Goal: Task Accomplishment & Management: Use online tool/utility

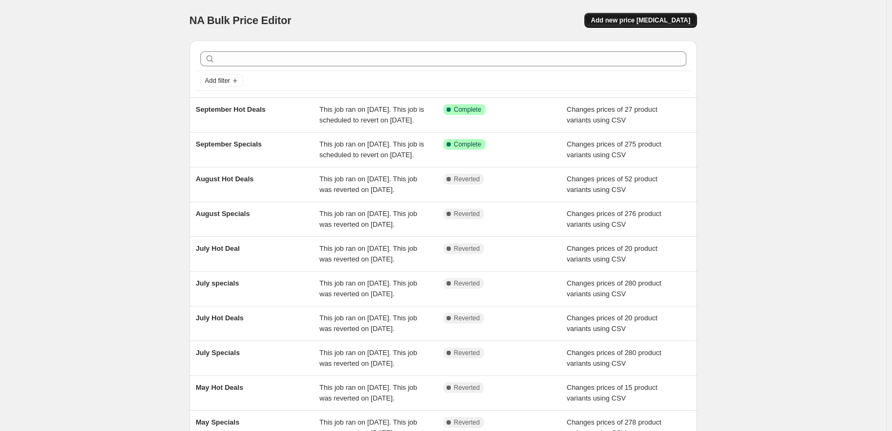
click at [642, 24] on span "Add new price change job" at bounding box center [640, 20] width 99 height 9
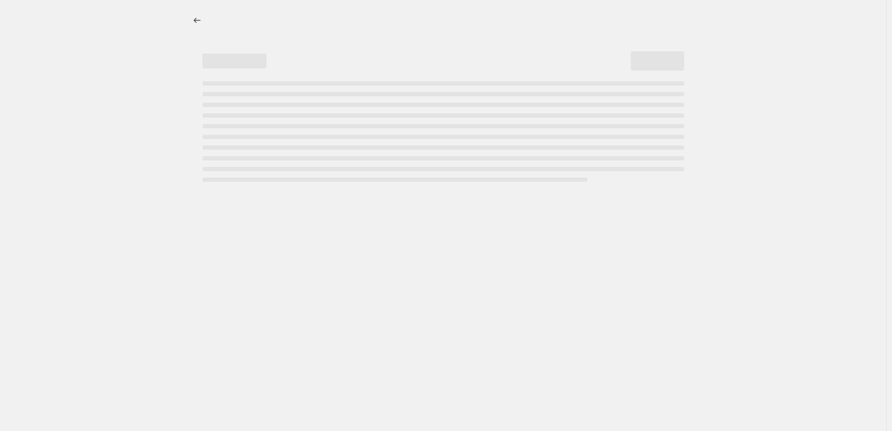
select select "percentage"
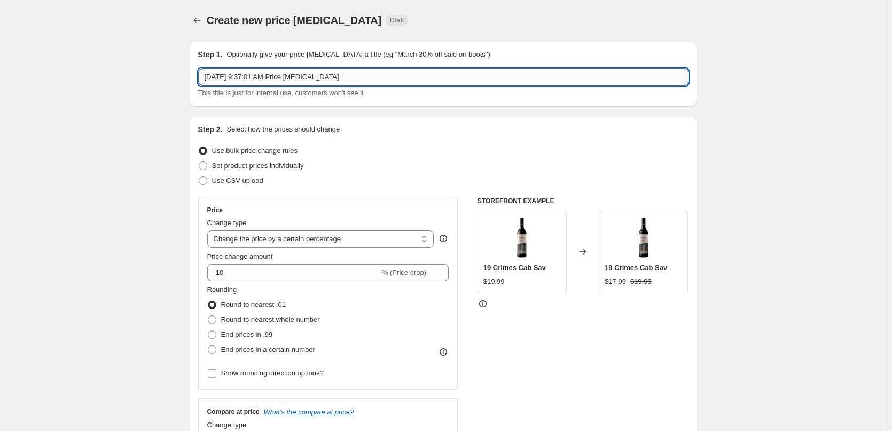
click at [391, 79] on input "Sep 26, 2025, 9:37:01 AM Price change job" at bounding box center [443, 76] width 491 height 17
type input "October Specials"
click at [219, 183] on span "Use CSV upload" at bounding box center [237, 180] width 51 height 8
click at [199, 177] on input "Use CSV upload" at bounding box center [199, 176] width 1 height 1
radio input "true"
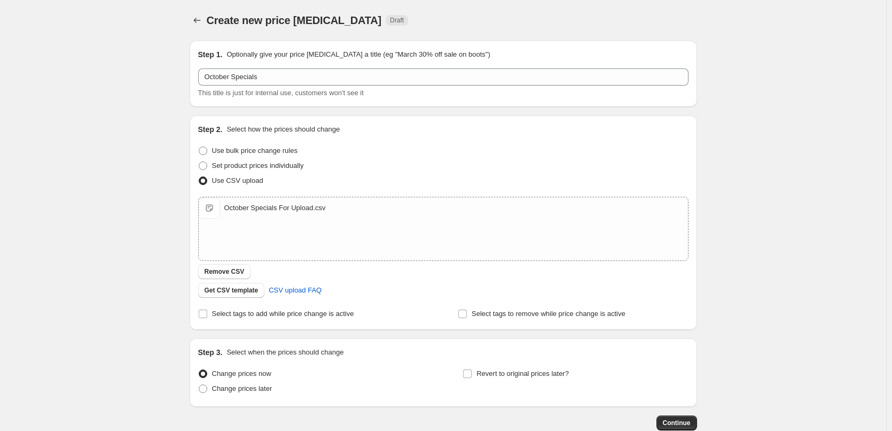
scroll to position [65, 0]
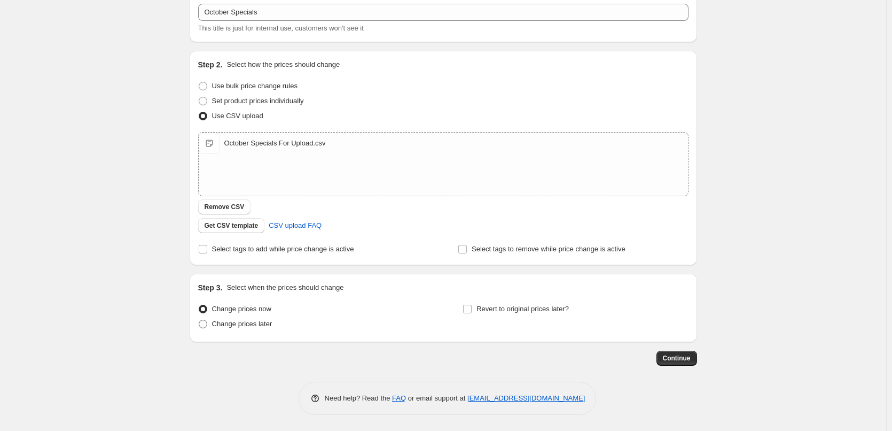
click at [265, 323] on span "Change prices later" at bounding box center [242, 324] width 60 height 8
click at [199, 320] on input "Change prices later" at bounding box center [199, 320] width 1 height 1
radio input "true"
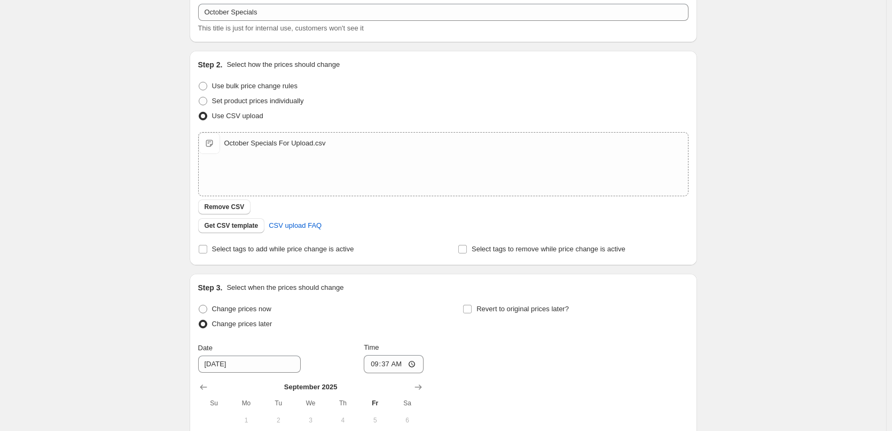
click at [464, 309] on div "Change prices now Change prices later Date 9/27/2025 Time 09:37 September 2025 …" at bounding box center [443, 399] width 491 height 196
click at [471, 310] on input "Revert to original prices later?" at bounding box center [467, 309] width 9 height 9
checkbox input "true"
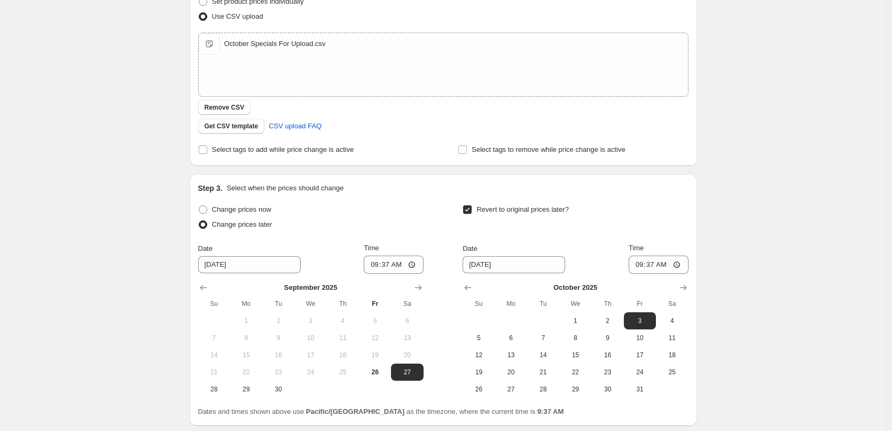
scroll to position [247, 0]
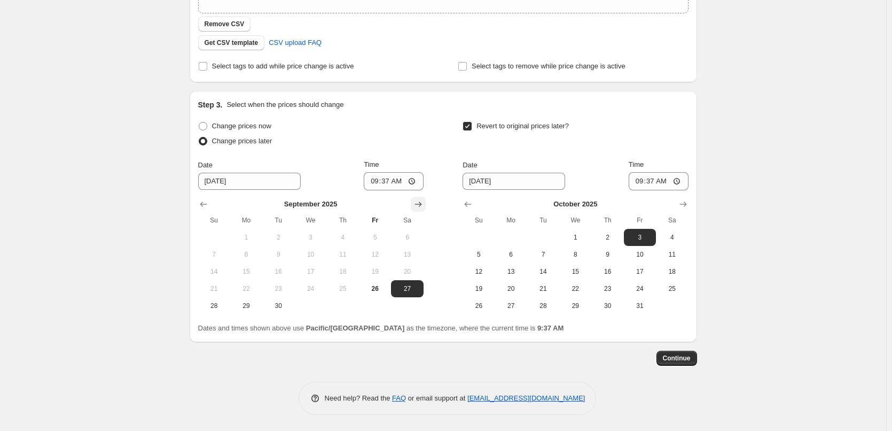
click at [423, 201] on icon "Show next month, October 2025" at bounding box center [418, 204] width 11 height 11
click at [317, 239] on span "1" at bounding box center [311, 237] width 24 height 9
type input "10/1/2025"
click at [372, 187] on input "09:37" at bounding box center [394, 181] width 60 height 18
type input "00:15"
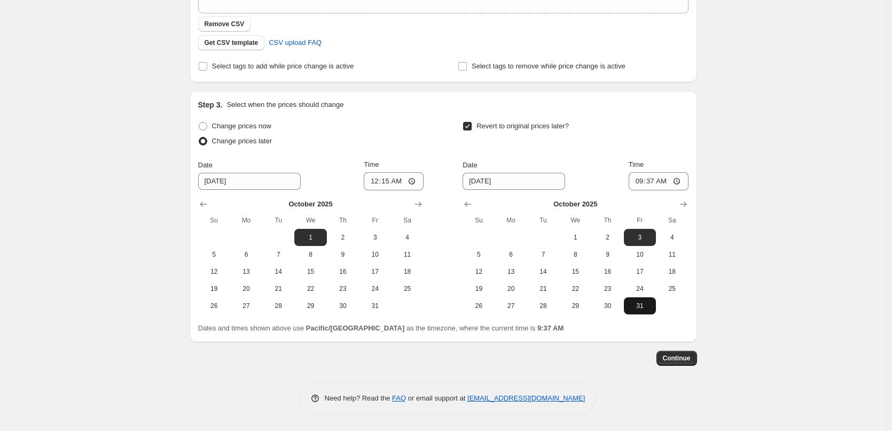
click at [639, 307] on span "31" at bounding box center [640, 305] width 24 height 9
type input "10/31/2025"
click at [638, 177] on input "09:37" at bounding box center [659, 181] width 60 height 18
type input "23:45"
click at [685, 359] on span "Continue" at bounding box center [677, 358] width 28 height 9
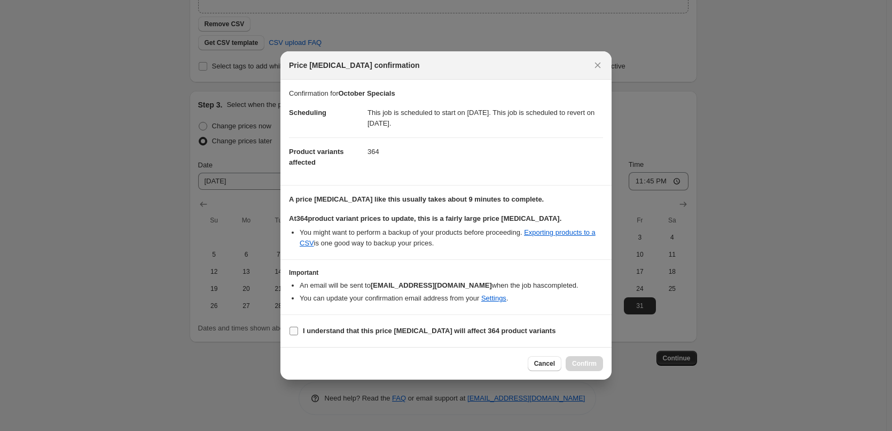
click at [338, 329] on b "I understand that this price change job will affect 364 product variants" at bounding box center [429, 331] width 253 height 8
click at [298, 329] on input "I understand that this price change job will affect 364 product variants" at bounding box center [294, 331] width 9 height 9
checkbox input "true"
click at [588, 370] on button "Confirm" at bounding box center [584, 363] width 37 height 15
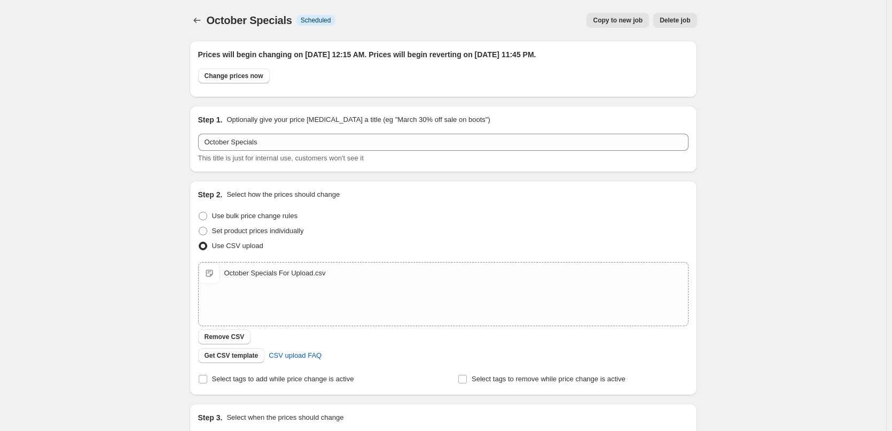
scroll to position [247, 0]
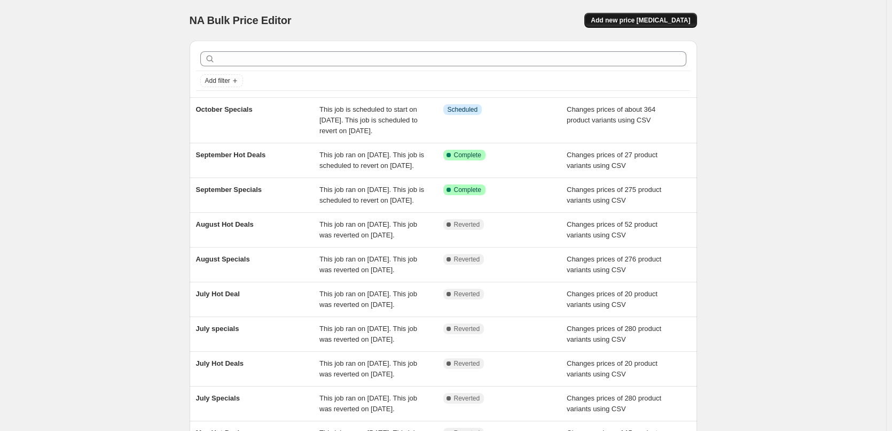
click at [653, 23] on span "Add new price change job" at bounding box center [640, 20] width 99 height 9
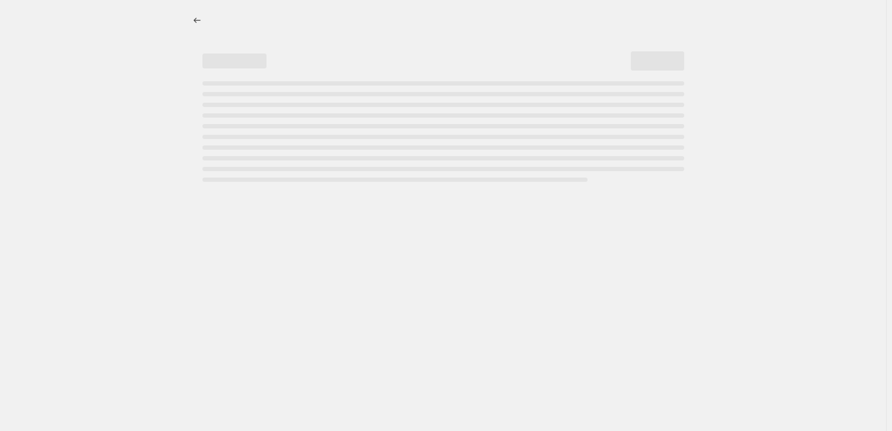
select select "percentage"
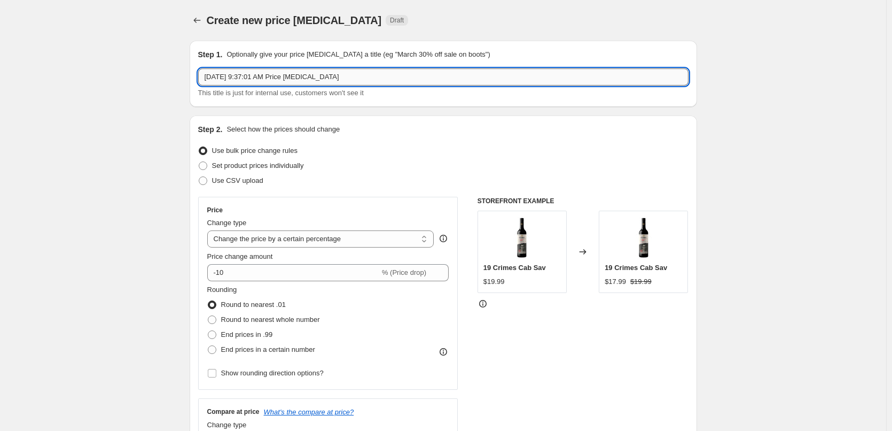
click at [502, 73] on input "Sep 26, 2025, 9:37:01 AM Price change job" at bounding box center [443, 76] width 491 height 17
type input "October Hot Deals"
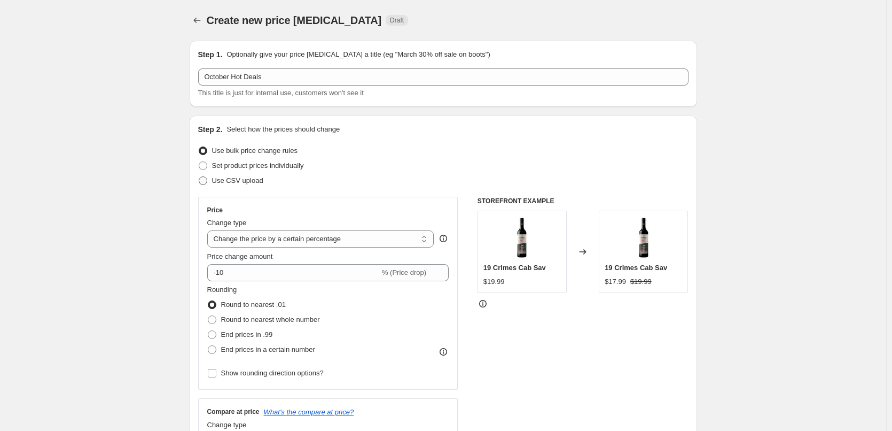
click at [254, 175] on label "Use CSV upload" at bounding box center [230, 180] width 65 height 15
click at [199, 176] on input "Use CSV upload" at bounding box center [199, 176] width 1 height 1
radio input "true"
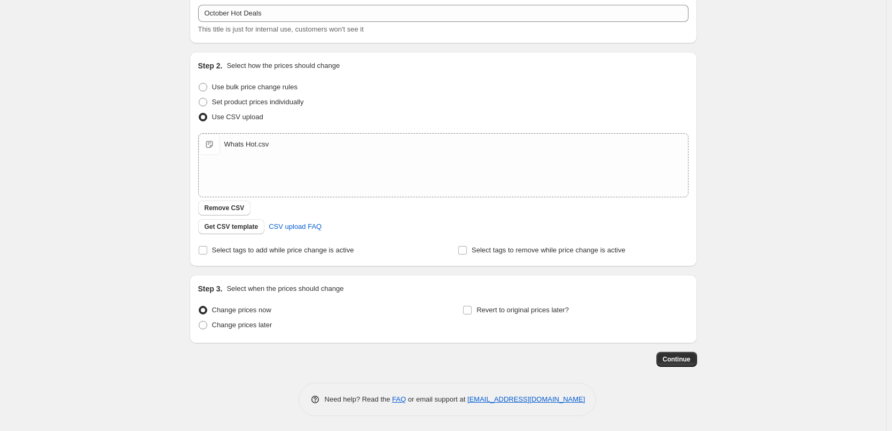
scroll to position [65, 0]
click at [207, 249] on input "Select tags to add while price change is active" at bounding box center [203, 249] width 9 height 9
checkbox input "true"
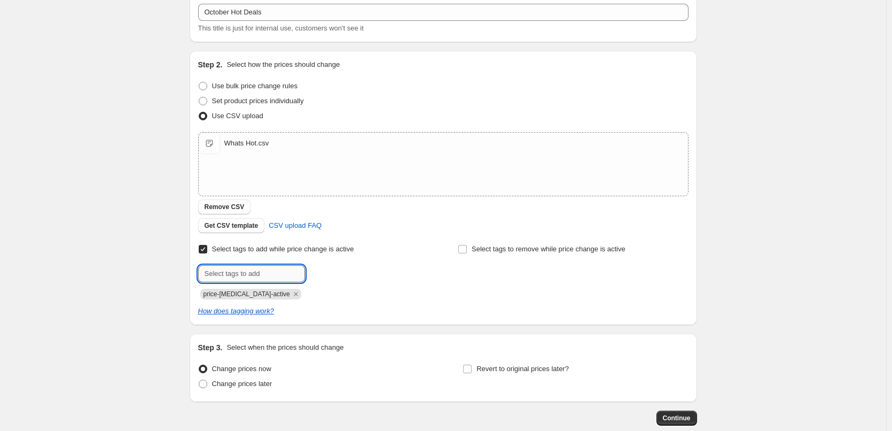
click at [263, 274] on input "text" at bounding box center [251, 273] width 107 height 17
type input "hot-deals"
click at [325, 273] on b "Add" at bounding box center [320, 272] width 12 height 7
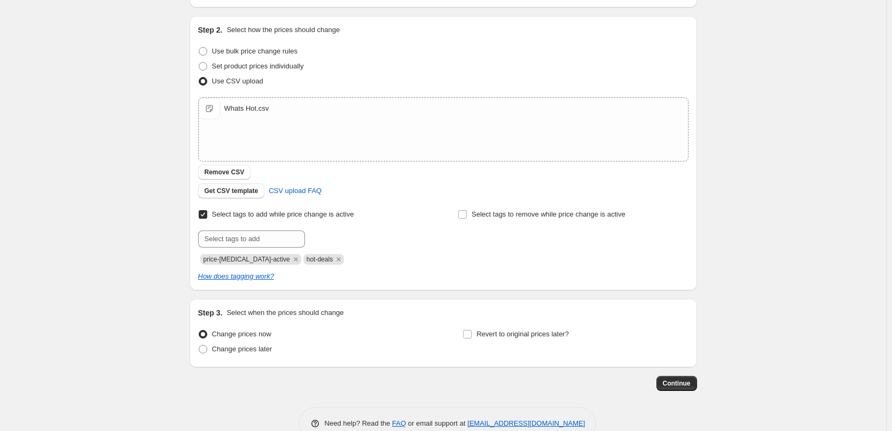
scroll to position [118, 0]
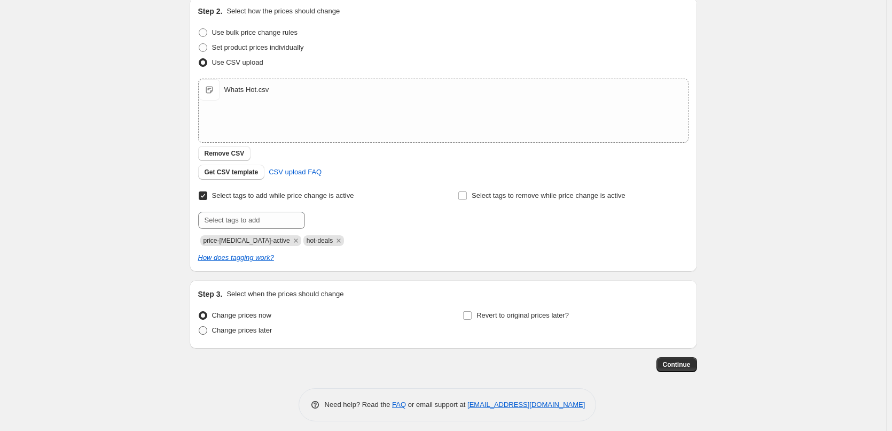
click at [240, 332] on span "Change prices later" at bounding box center [242, 330] width 60 height 8
click at [199, 327] on input "Change prices later" at bounding box center [199, 326] width 1 height 1
radio input "true"
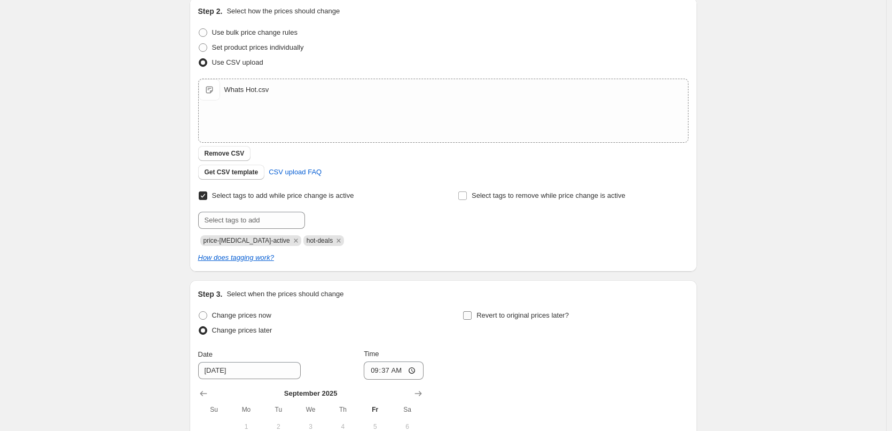
click at [477, 319] on label "Revert to original prices later?" at bounding box center [516, 315] width 106 height 15
click at [472, 319] on input "Revert to original prices later?" at bounding box center [467, 315] width 9 height 9
checkbox input "true"
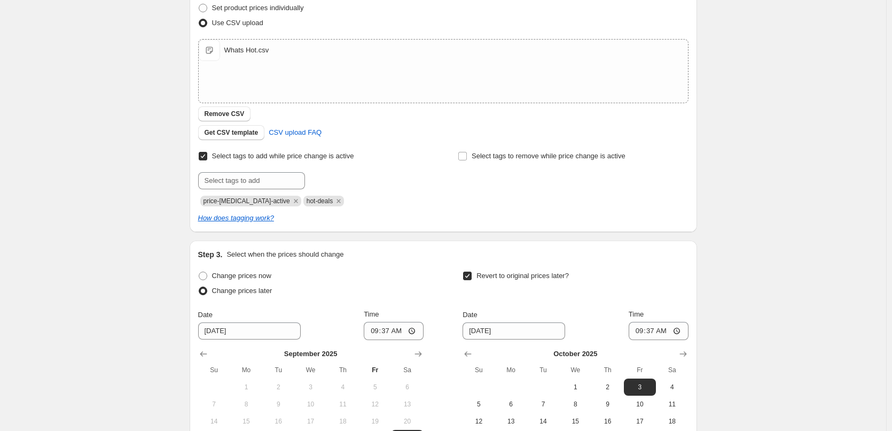
scroll to position [278, 0]
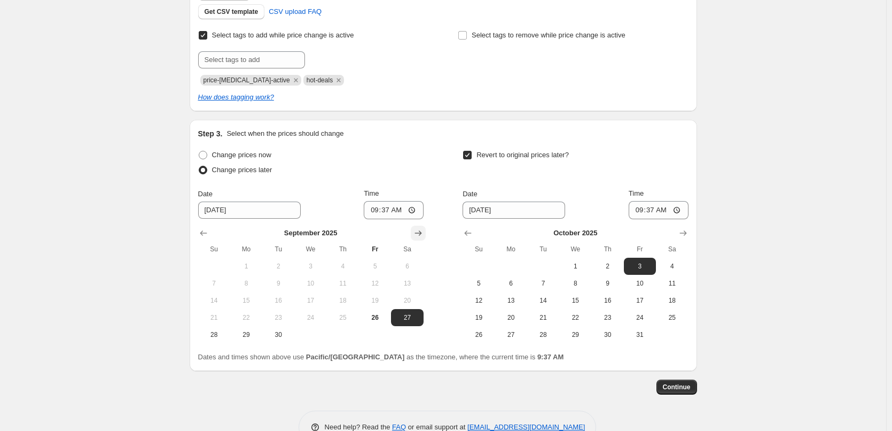
click at [423, 230] on icon "Show next month, October 2025" at bounding box center [418, 233] width 11 height 11
click at [315, 263] on span "1" at bounding box center [311, 266] width 24 height 9
type input "10/1/2025"
click at [376, 213] on input "09:37" at bounding box center [394, 210] width 60 height 18
type input "00:15"
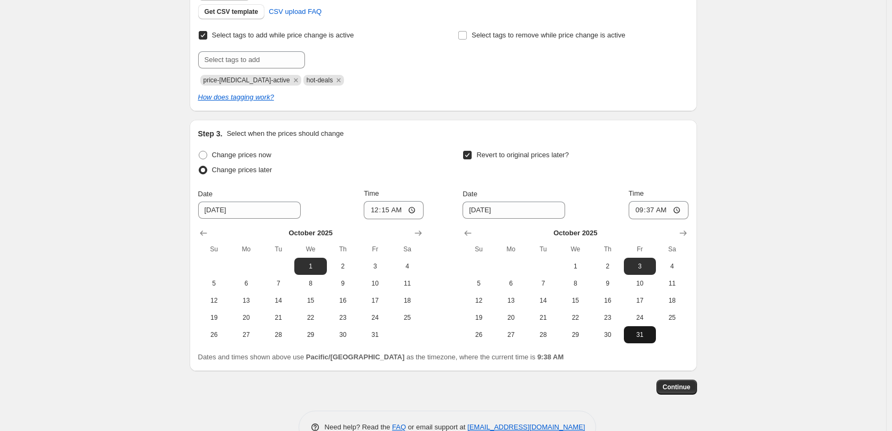
click at [649, 331] on span "31" at bounding box center [640, 334] width 24 height 9
type input "10/31/2025"
click at [641, 214] on input "09:37" at bounding box center [659, 210] width 60 height 18
type input "23:45"
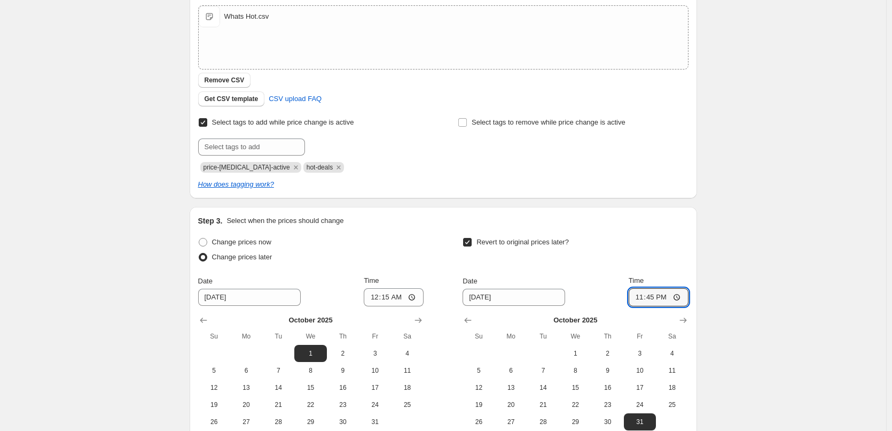
scroll to position [267, 0]
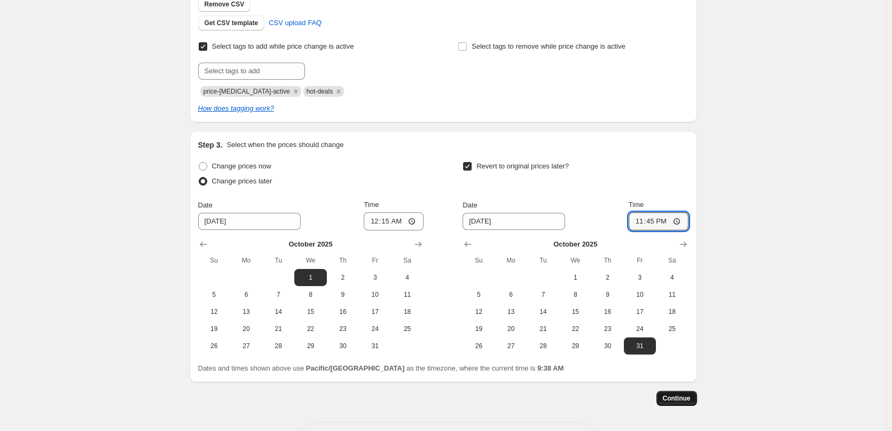
click at [686, 395] on span "Continue" at bounding box center [677, 398] width 28 height 9
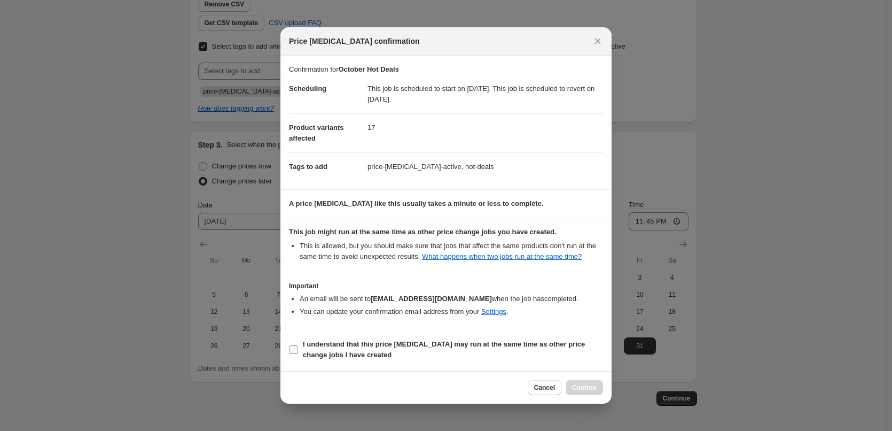
click at [392, 352] on b "I understand that this price change job may run at the same time as other price…" at bounding box center [444, 349] width 282 height 19
click at [298, 352] on input "I understand that this price change job may run at the same time as other price…" at bounding box center [294, 349] width 9 height 9
checkbox input "true"
click at [586, 392] on span "Confirm" at bounding box center [584, 387] width 25 height 9
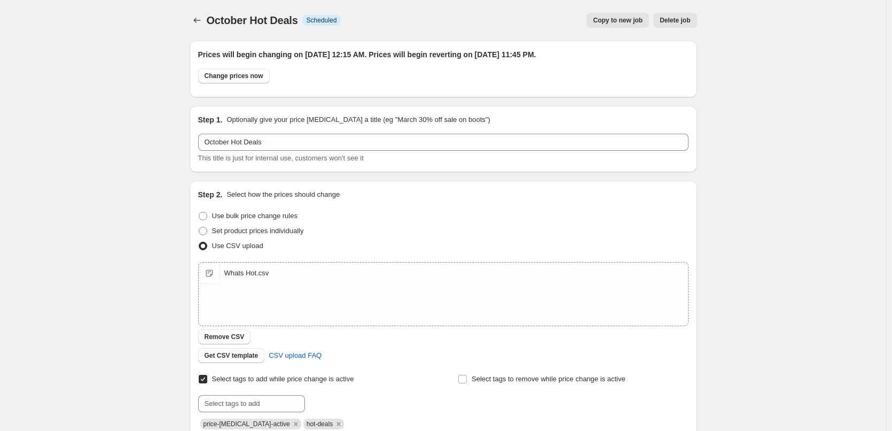
scroll to position [267, 0]
